Goal: Find specific page/section: Find specific page/section

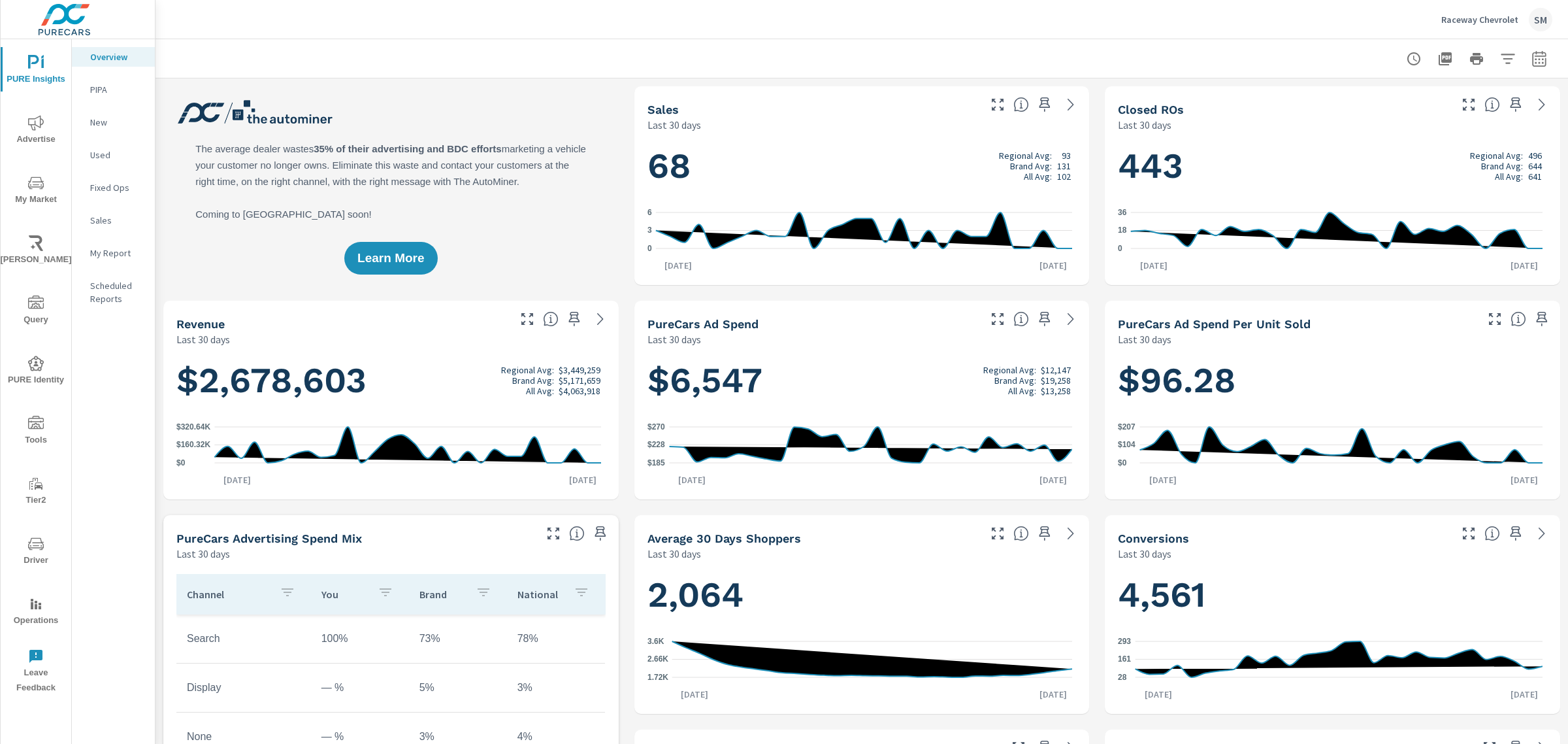
scroll to position [1, 0]
click at [33, 544] on icon "nav menu" at bounding box center [36, 543] width 15 height 15
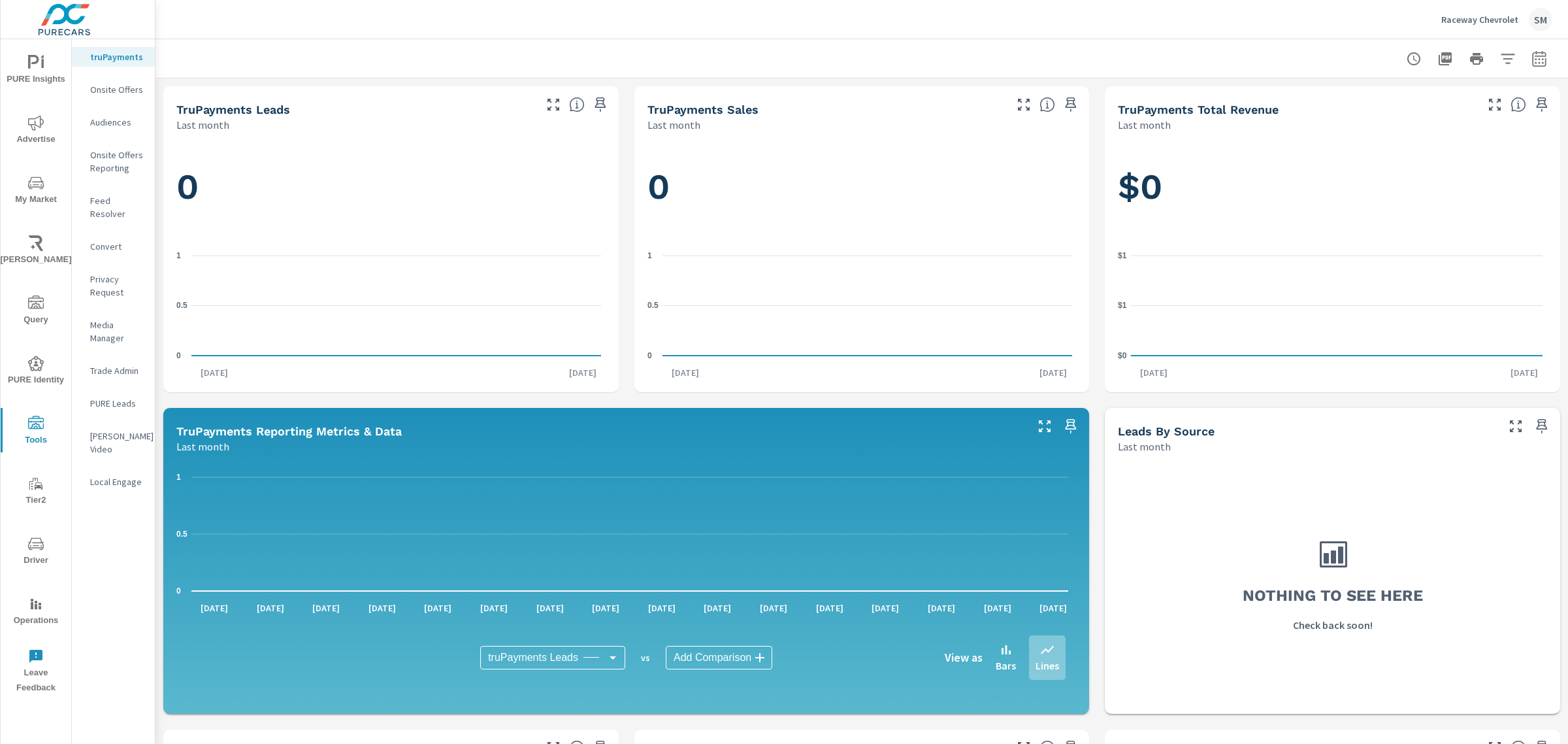
click at [112, 201] on p "Feed Resolver" at bounding box center [117, 207] width 54 height 26
